Goal: Information Seeking & Learning: Learn about a topic

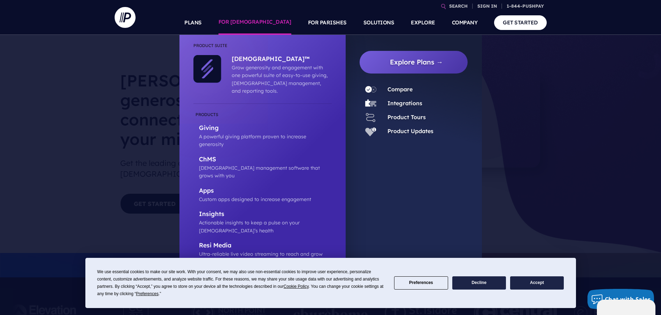
click at [269, 25] on link "FOR [DEMOGRAPHIC_DATA]" at bounding box center [254, 22] width 73 height 24
click at [271, 21] on link "FOR [DEMOGRAPHIC_DATA]" at bounding box center [254, 22] width 73 height 24
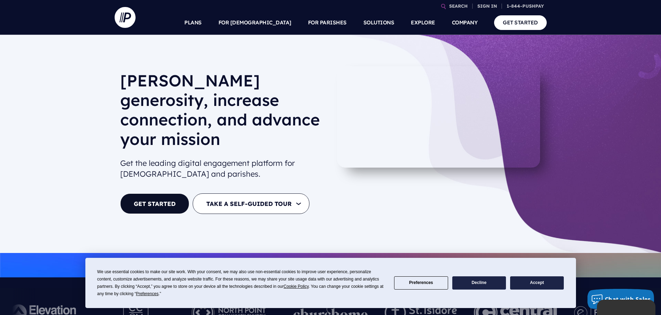
drag, startPoint x: 453, startPoint y: 192, endPoint x: 396, endPoint y: 220, distance: 63.9
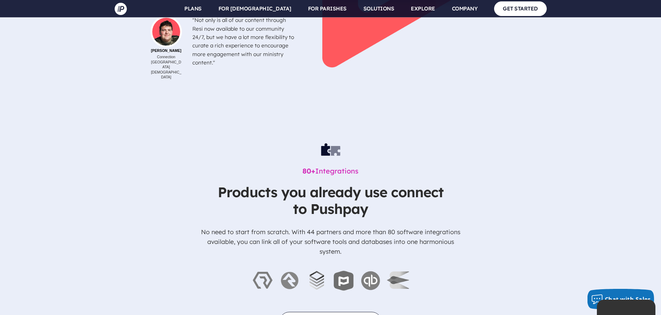
scroll to position [2300, 0]
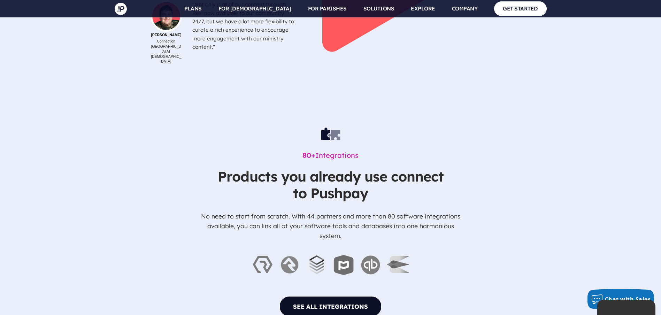
click at [338, 296] on link "SEE ALL INTEGRATIONS" at bounding box center [330, 306] width 102 height 21
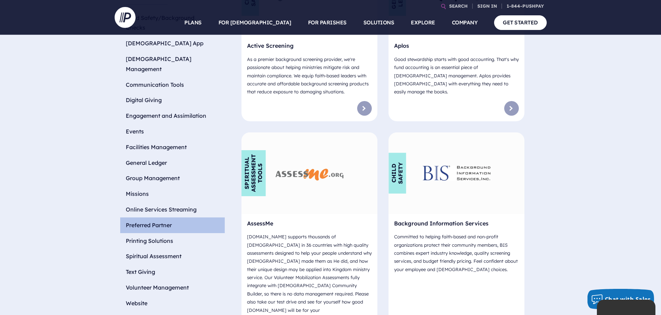
scroll to position [348, 0]
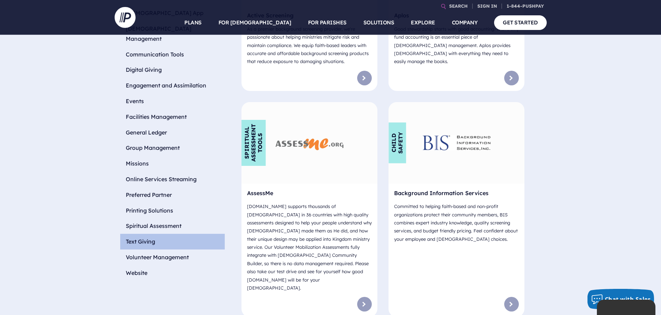
click at [149, 234] on li "Text Giving" at bounding box center [172, 242] width 105 height 16
